Goal: Task Accomplishment & Management: Complete application form

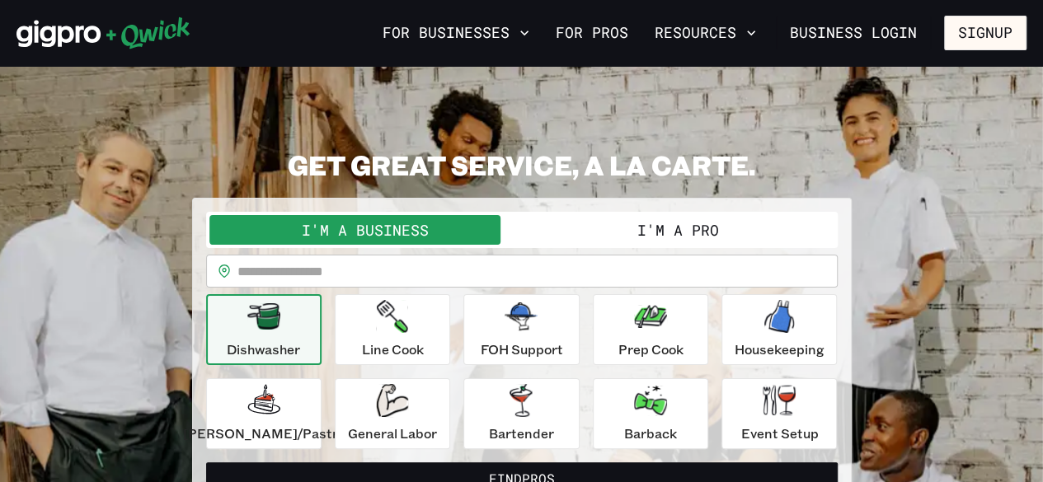
click at [554, 223] on button "I'm a Pro" at bounding box center [678, 230] width 312 height 30
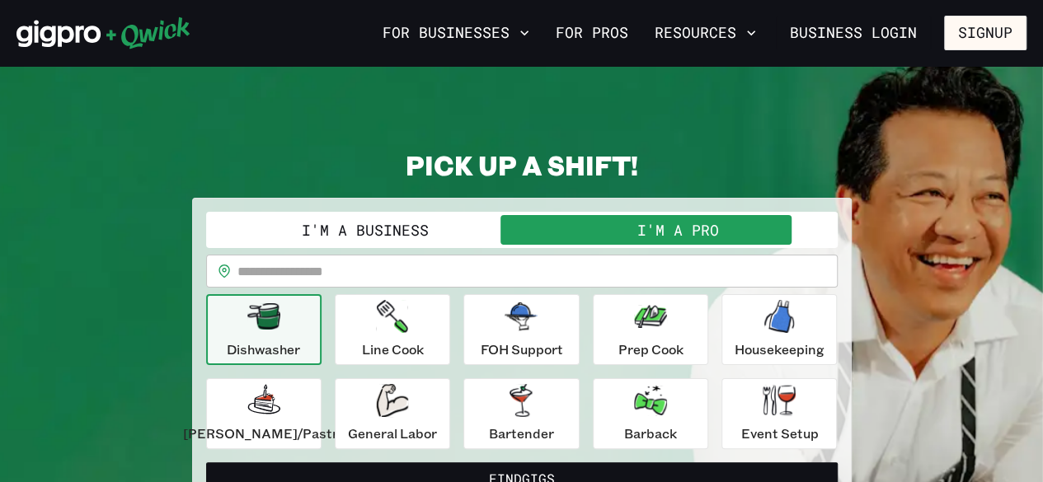
click at [711, 267] on input "text" at bounding box center [537, 271] width 600 height 33
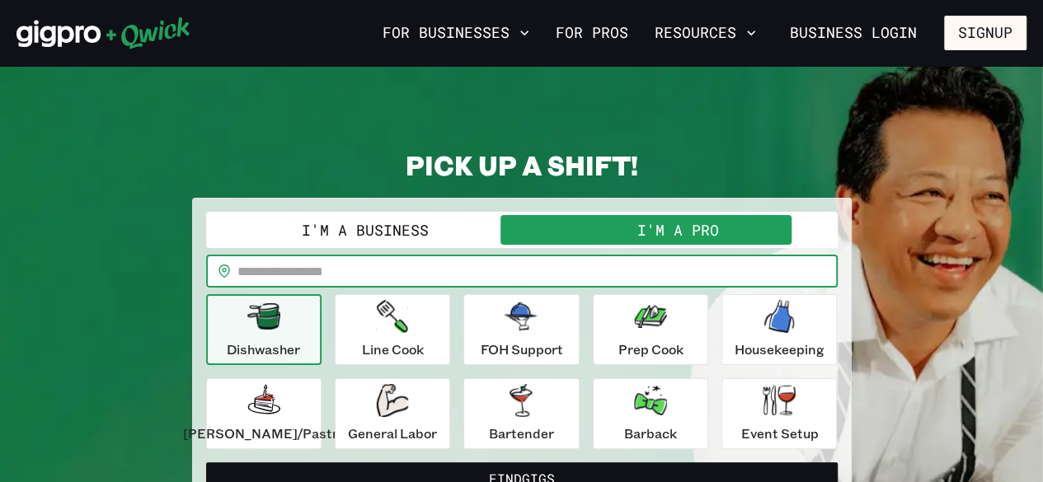
type input "*****"
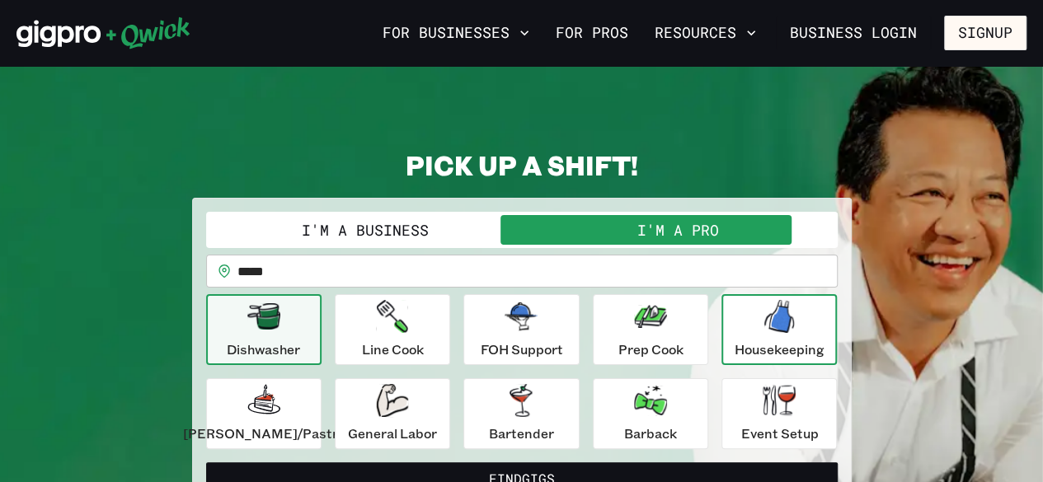
click at [754, 353] on p "Housekeeping" at bounding box center [780, 350] width 90 height 20
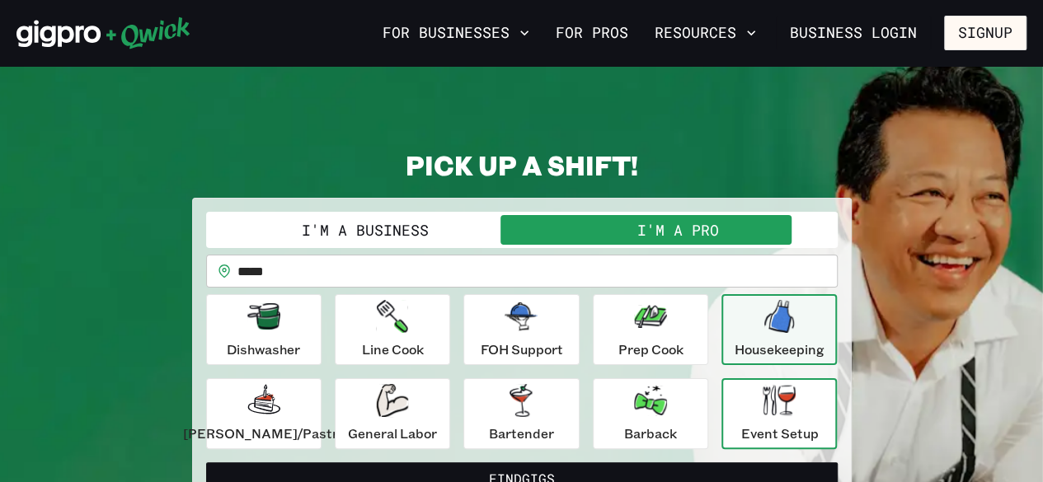
click at [740, 408] on div "Event Setup" at bounding box center [779, 413] width 78 height 59
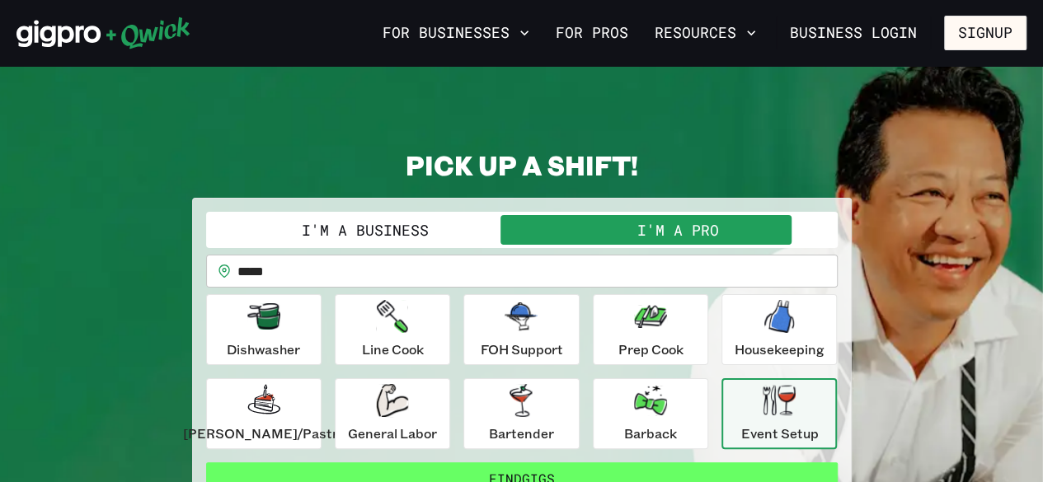
click at [594, 471] on button "Find Gigs" at bounding box center [522, 479] width 632 height 33
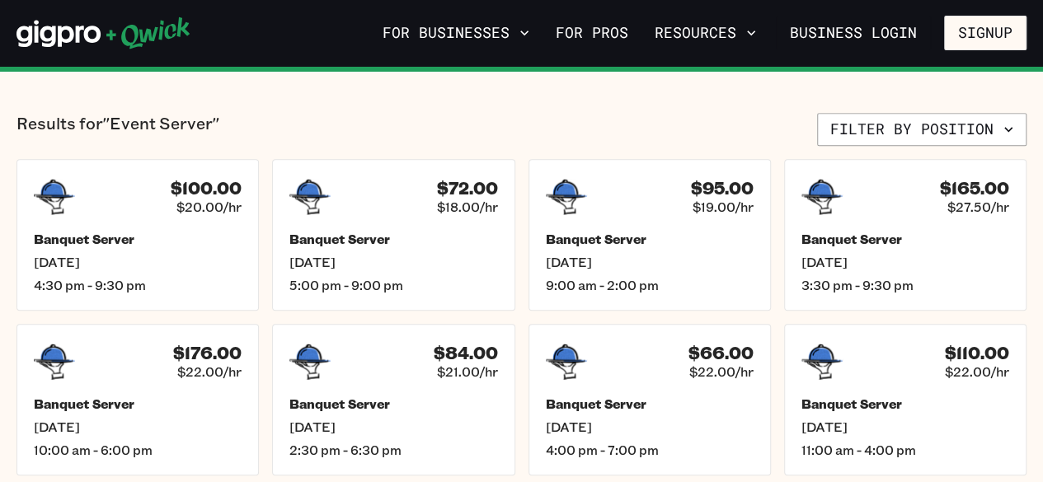
scroll to position [376, 0]
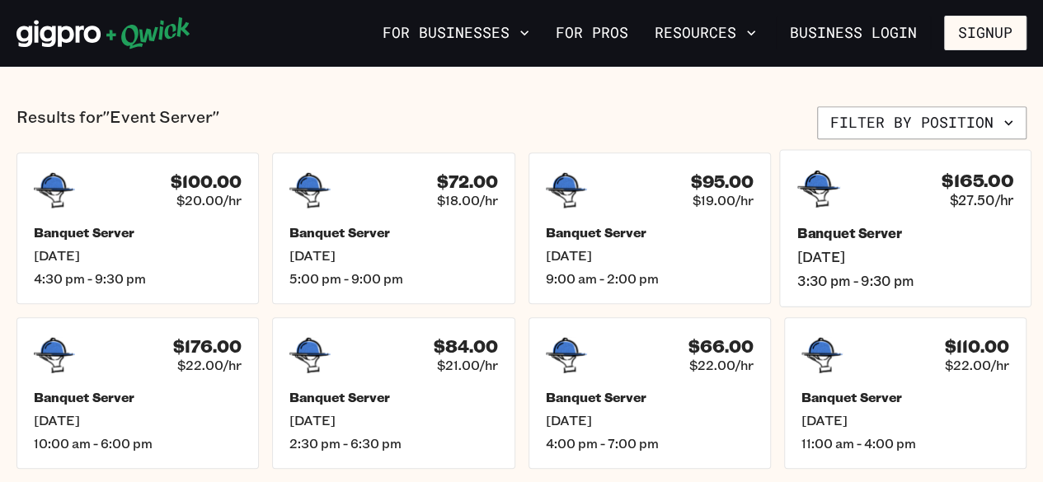
click at [869, 211] on div "$165.00 $27.50/hr Banquet Server [DATE] 3:30 pm - 9:30 pm" at bounding box center [905, 227] width 252 height 157
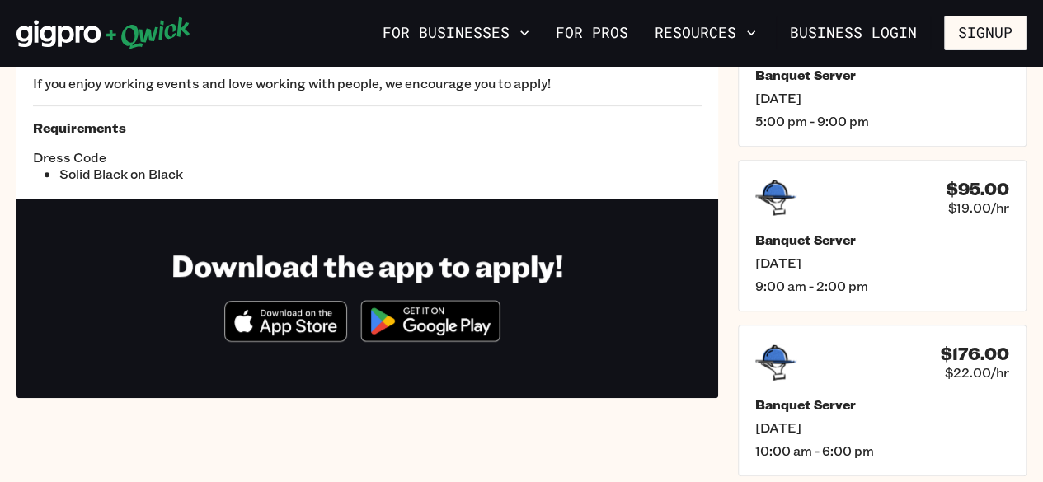
scroll to position [317, 0]
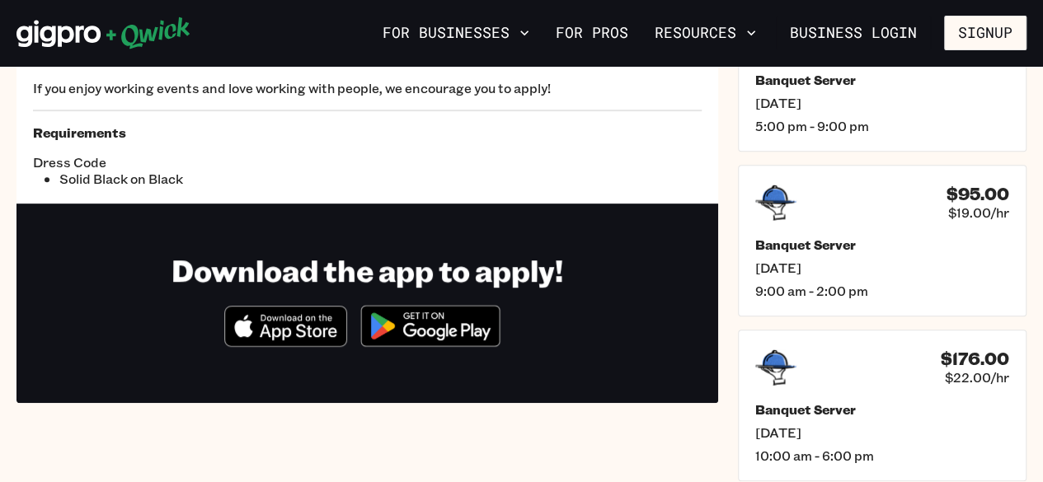
click at [435, 331] on img at bounding box center [430, 326] width 160 height 62
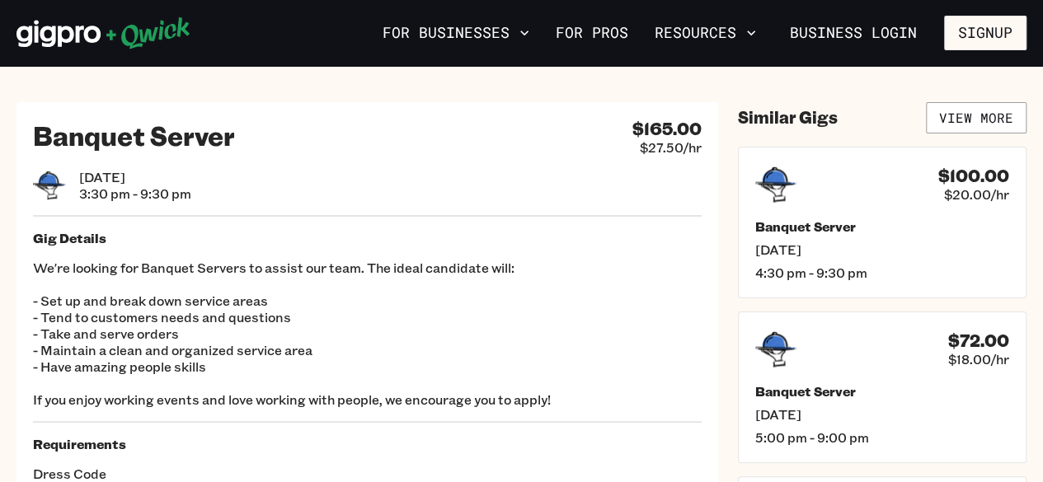
scroll to position [0, 0]
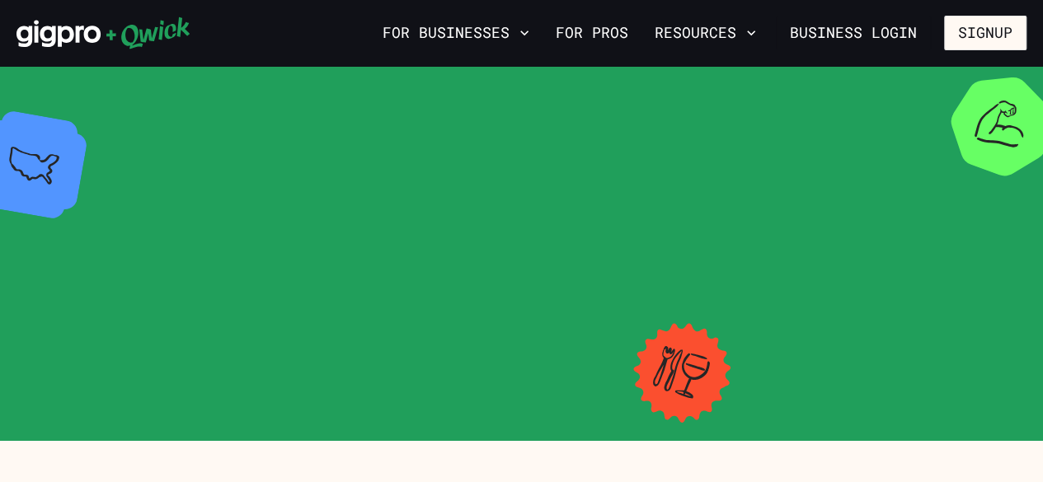
scroll to position [376, 0]
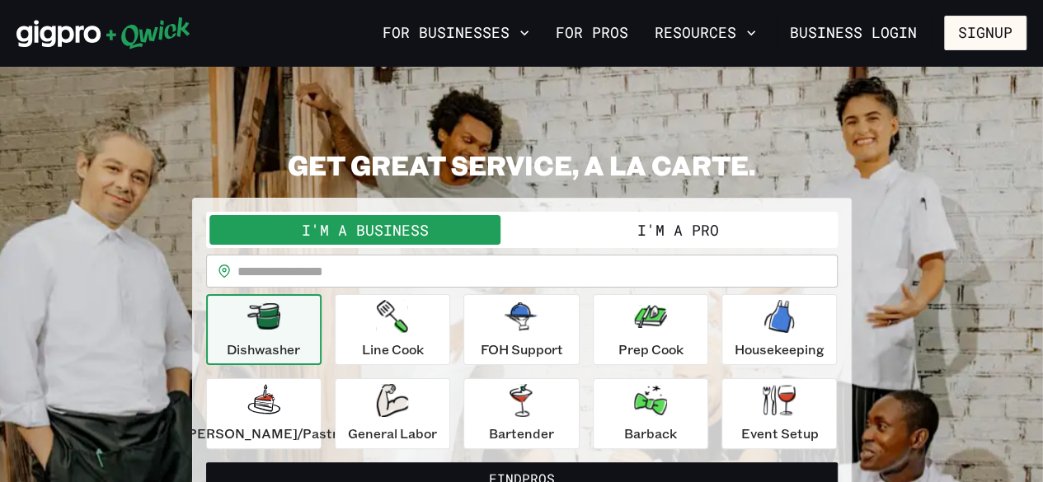
click at [646, 236] on button "I'm a Pro" at bounding box center [678, 230] width 312 height 30
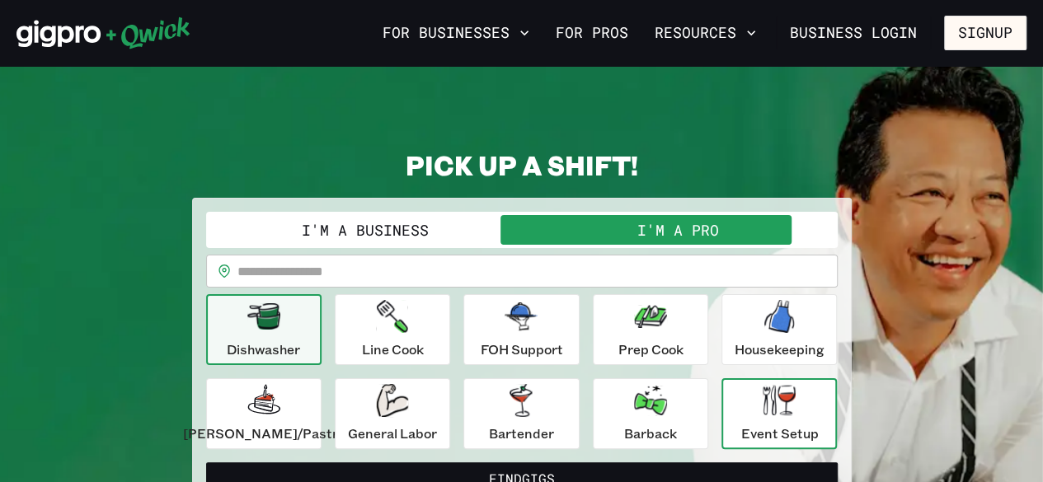
click at [763, 398] on icon "button" at bounding box center [779, 400] width 33 height 31
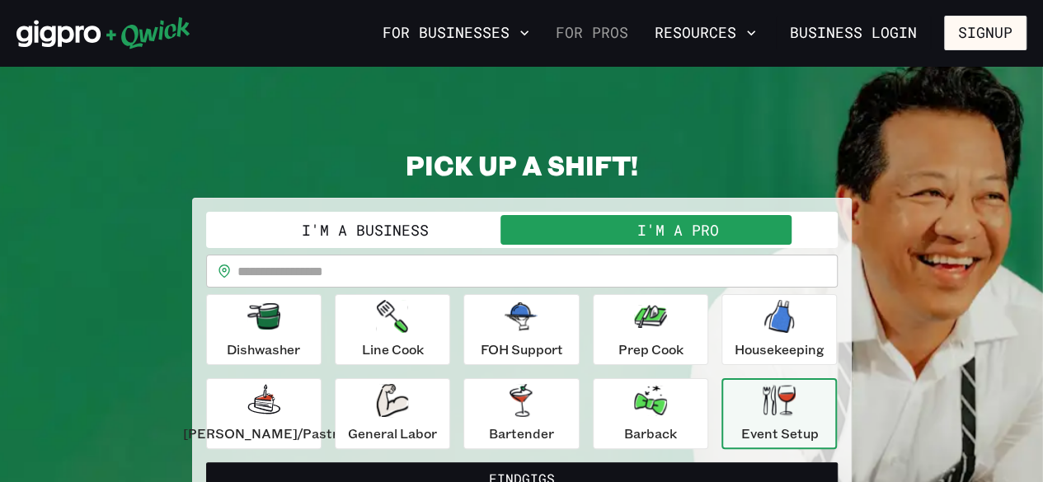
click at [593, 35] on link "For Pros" at bounding box center [592, 33] width 86 height 28
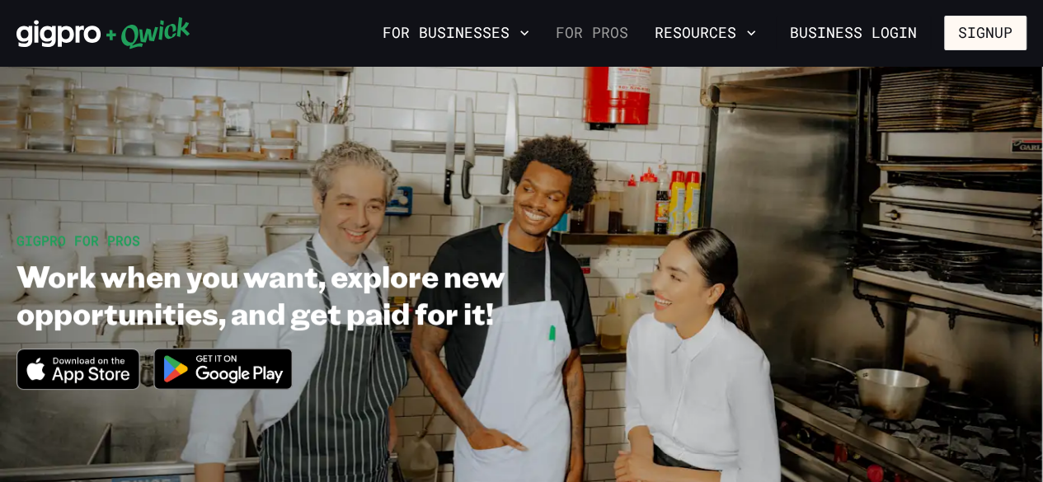
click at [624, 35] on link "For Pros" at bounding box center [592, 33] width 86 height 28
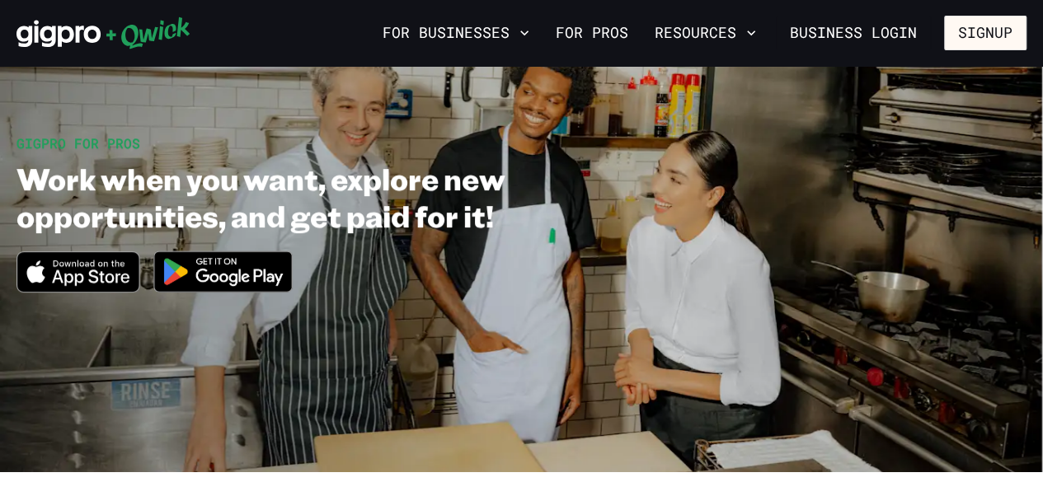
scroll to position [49, 0]
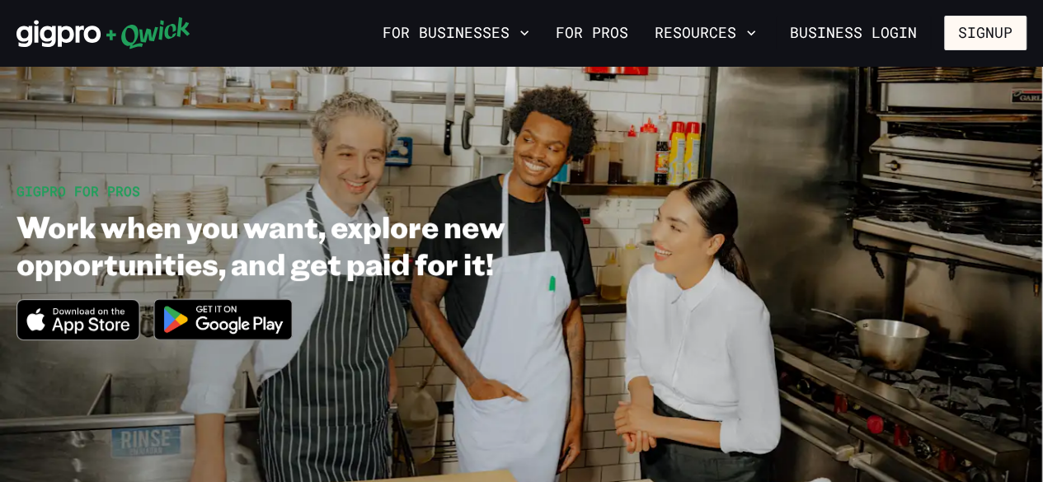
click at [237, 320] on img at bounding box center [223, 320] width 160 height 62
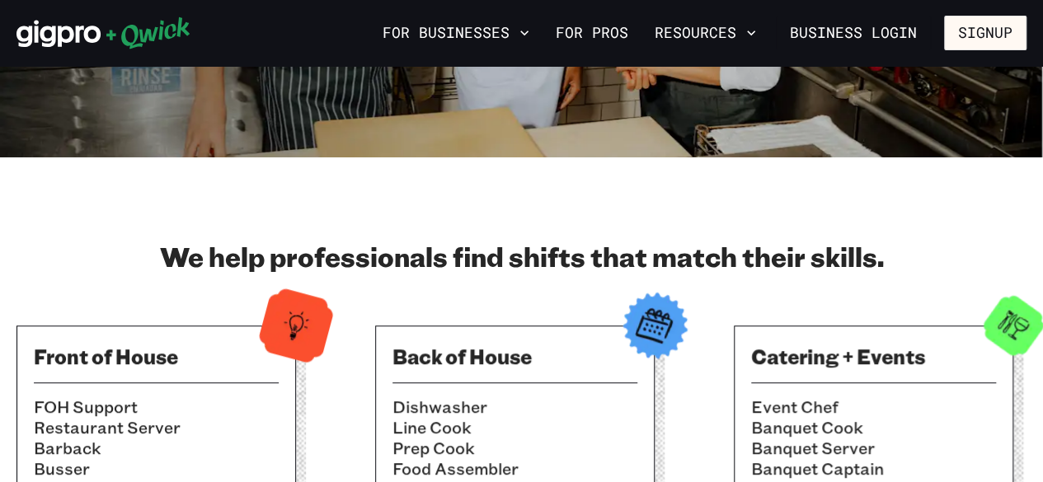
scroll to position [0, 0]
